Goal: Information Seeking & Learning: Learn about a topic

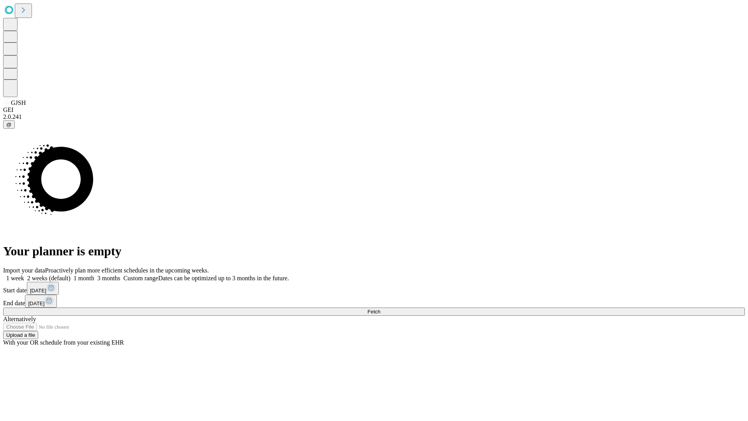
click at [380, 308] on span "Fetch" at bounding box center [373, 311] width 13 height 6
